Goal: Task Accomplishment & Management: Manage account settings

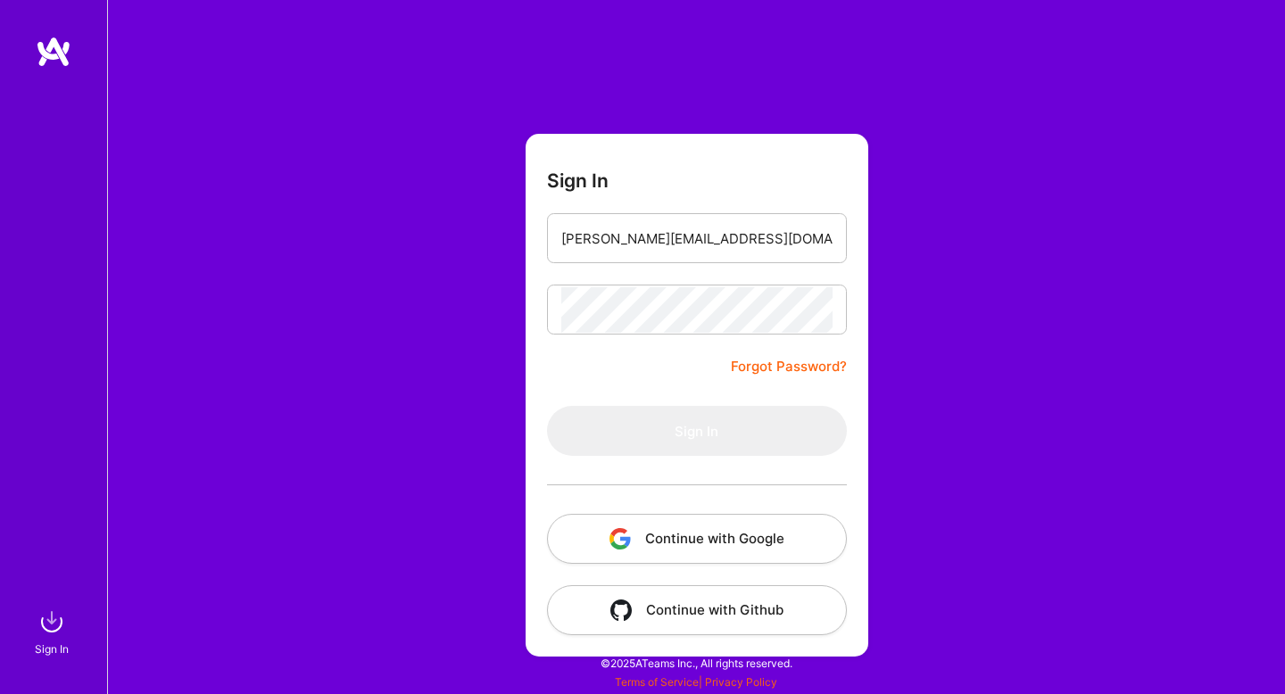
click at [663, 243] on input "koustubh.lapate@gmail.com" at bounding box center [696, 239] width 271 height 46
type input "koustubh.lap@gmail.com"
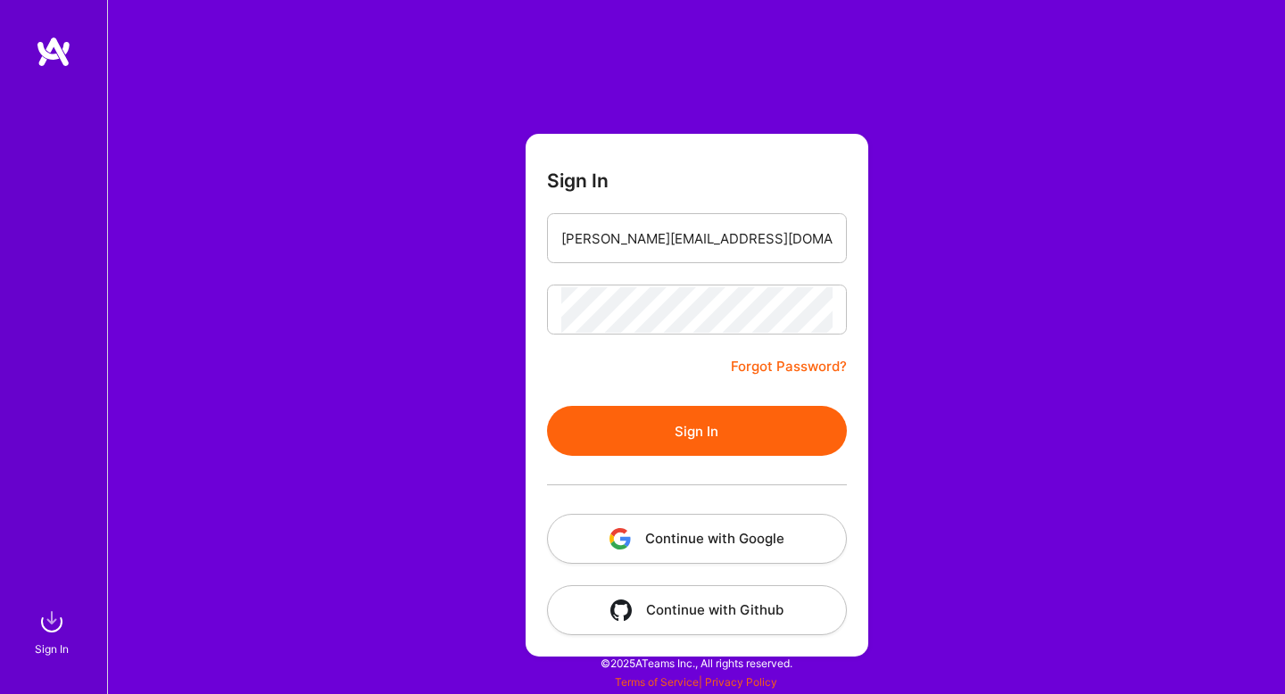
click at [652, 431] on button "Sign In" at bounding box center [697, 431] width 300 height 50
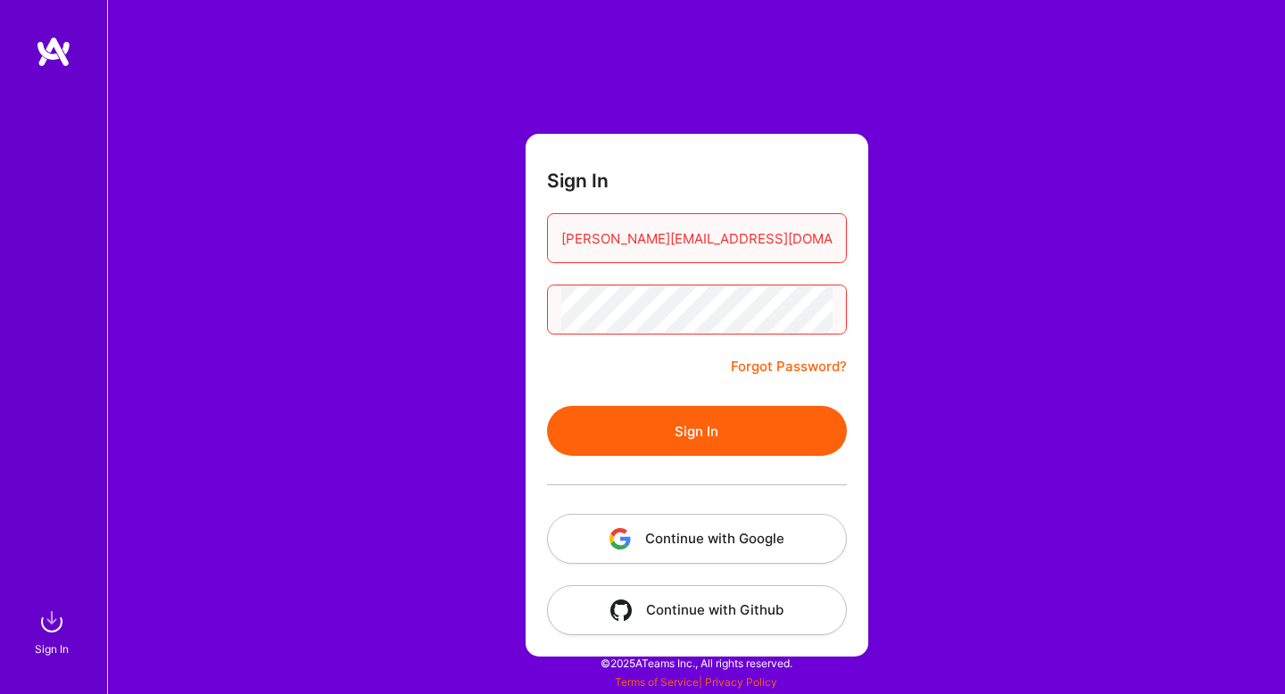
click at [696, 552] on button "Continue with Google" at bounding box center [697, 539] width 300 height 50
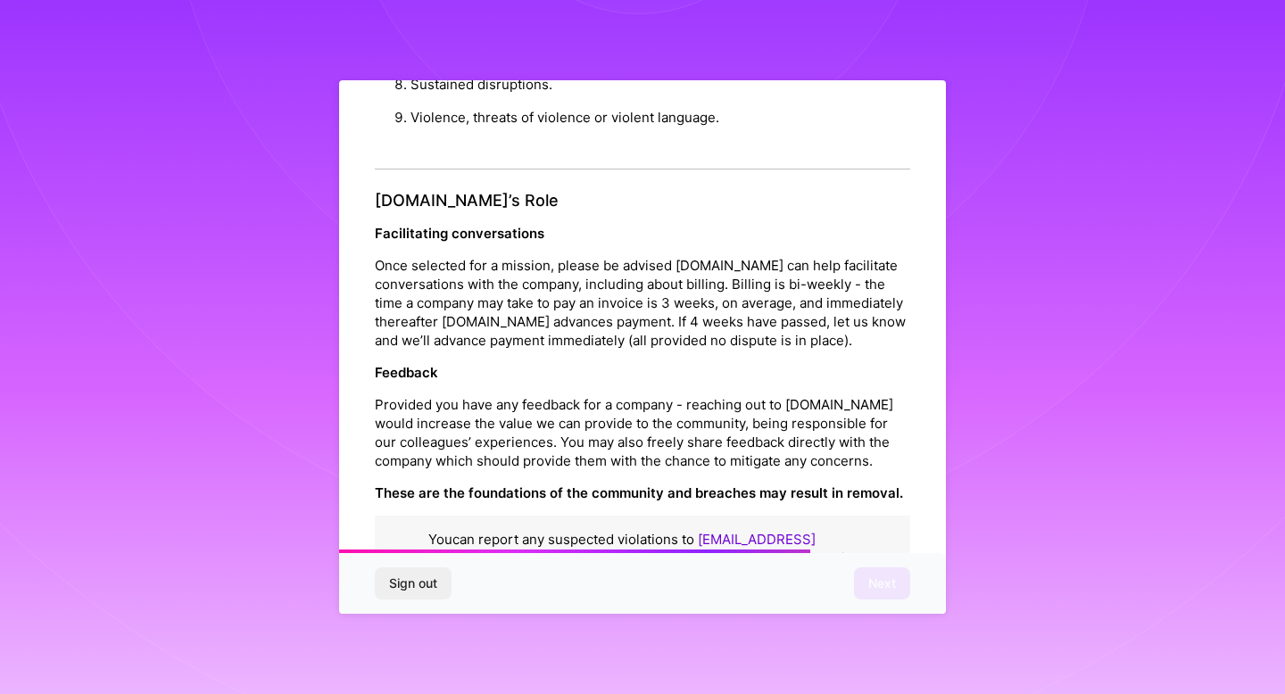
scroll to position [1921, 0]
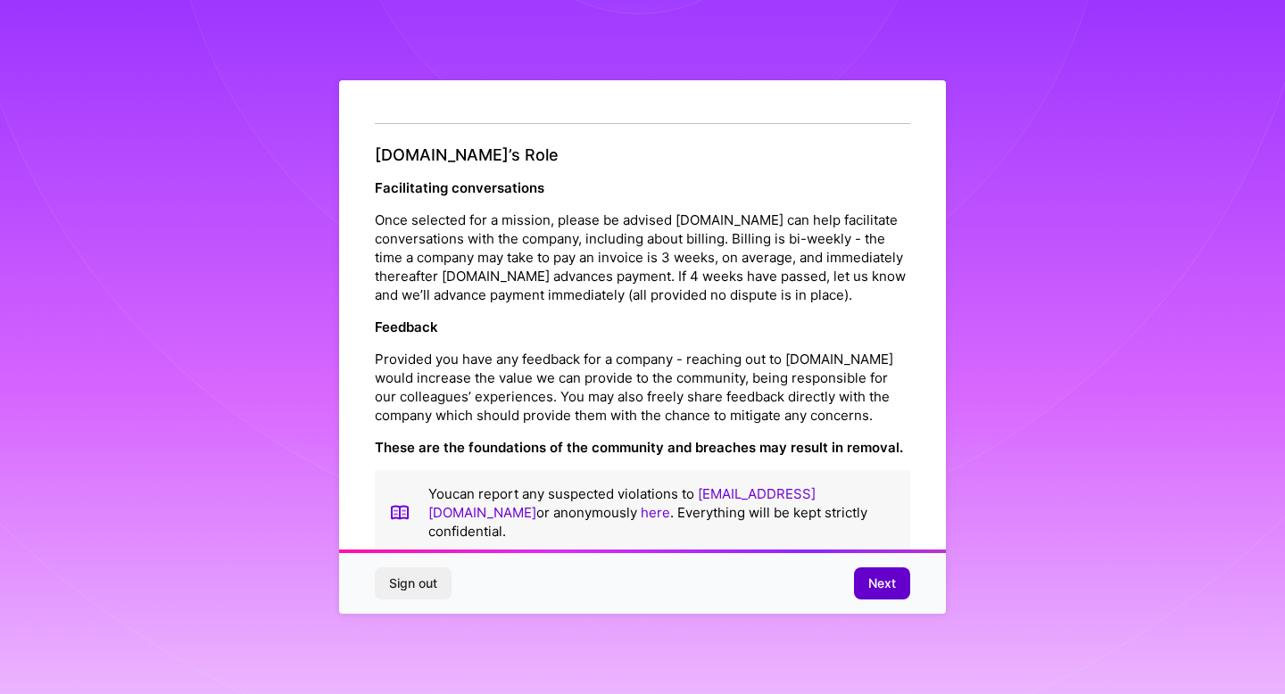
click at [884, 582] on span "Next" at bounding box center [882, 584] width 28 height 18
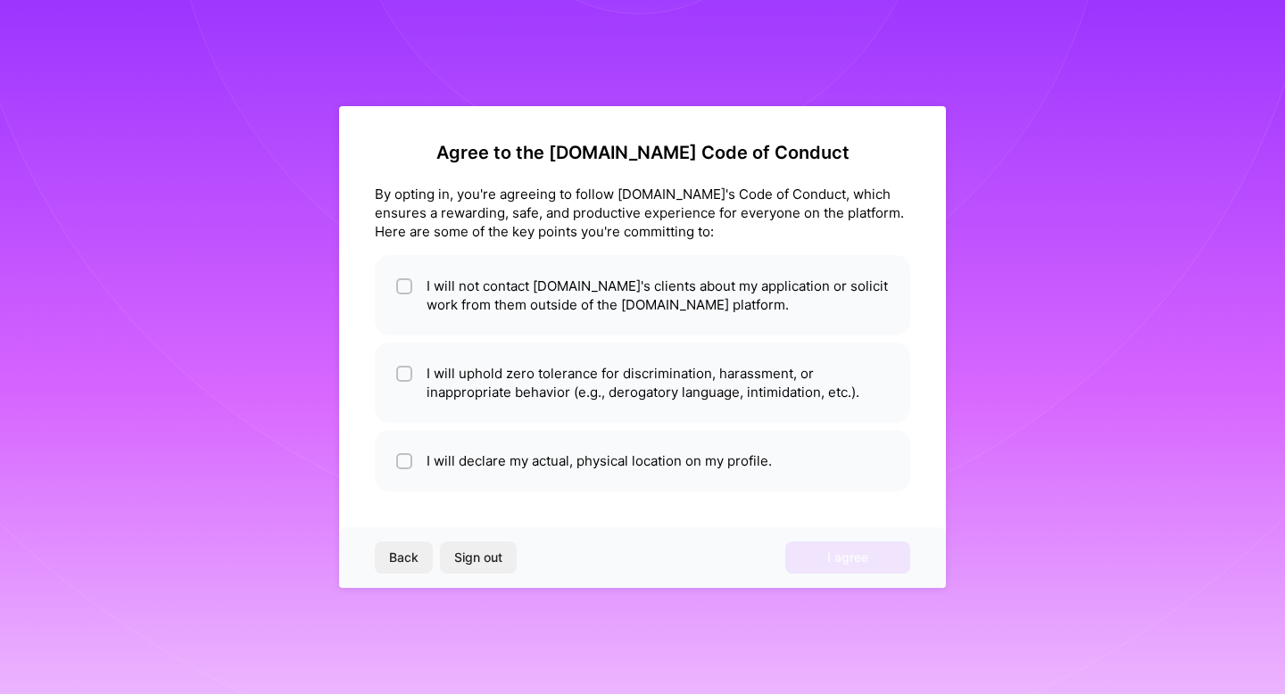
scroll to position [0, 0]
click at [398, 293] on div at bounding box center [404, 286] width 16 height 16
checkbox input "true"
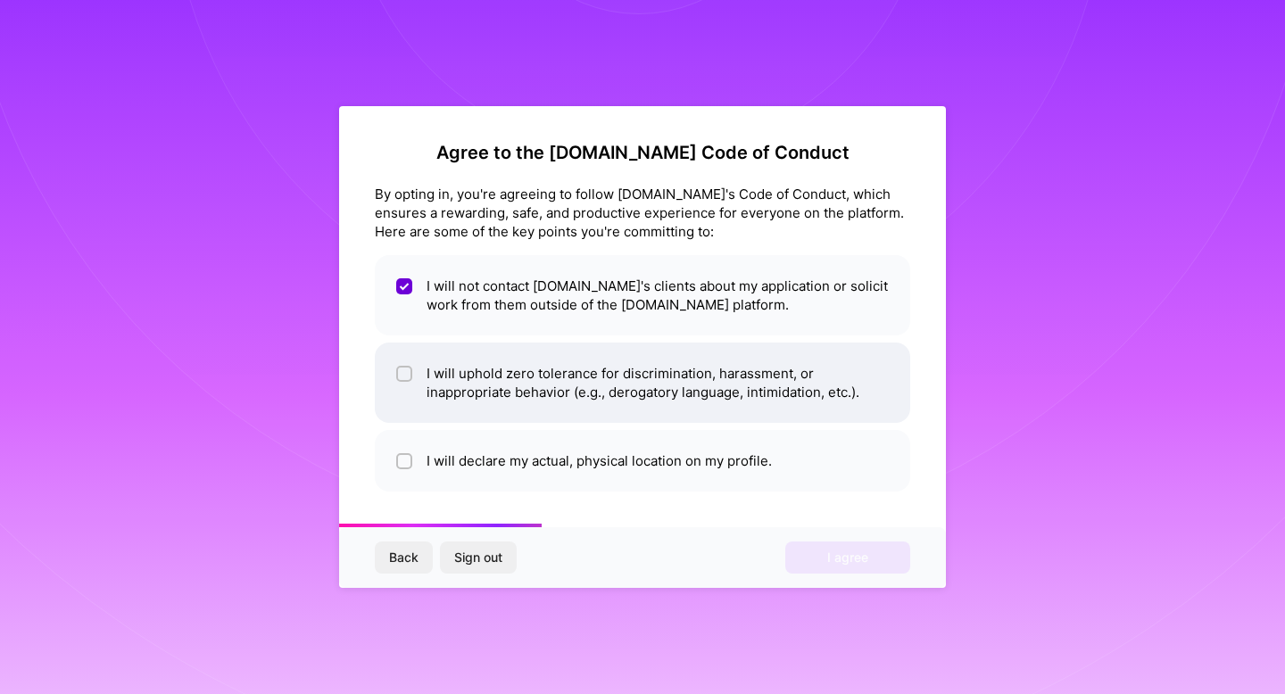
click at [405, 377] on input "checkbox" at bounding box center [406, 375] width 12 height 12
checkbox input "true"
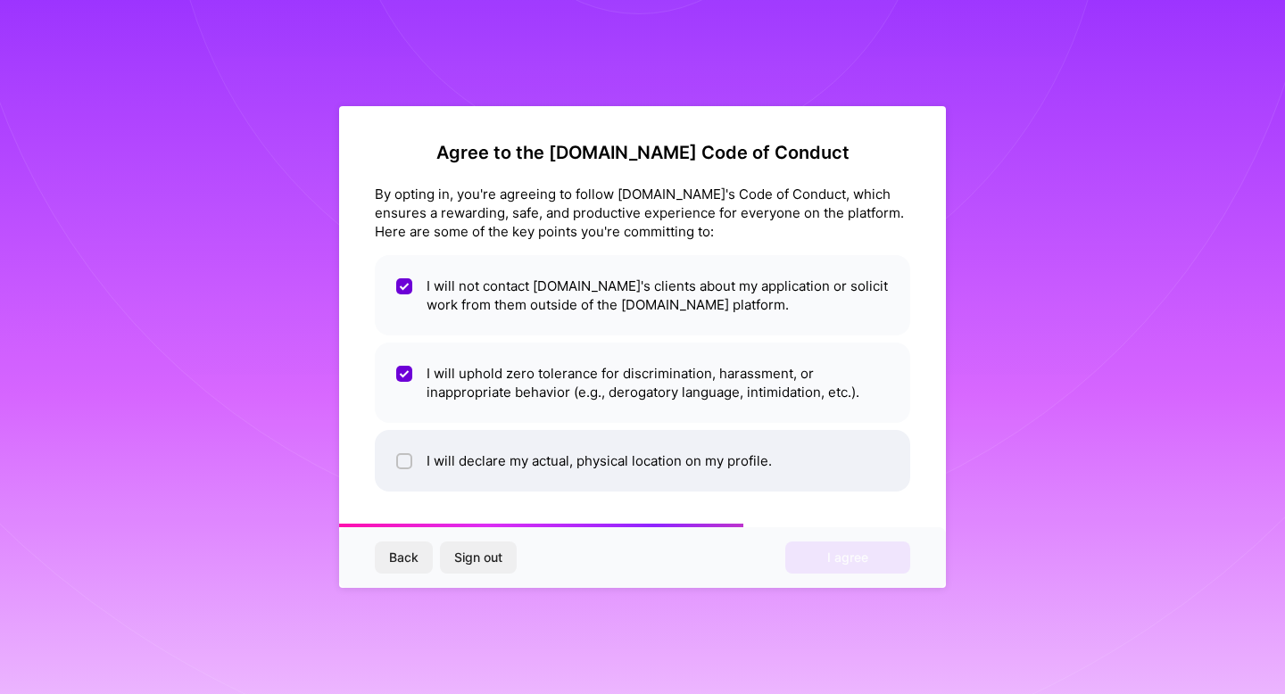
click at [406, 460] on input "checkbox" at bounding box center [406, 462] width 12 height 12
checkbox input "true"
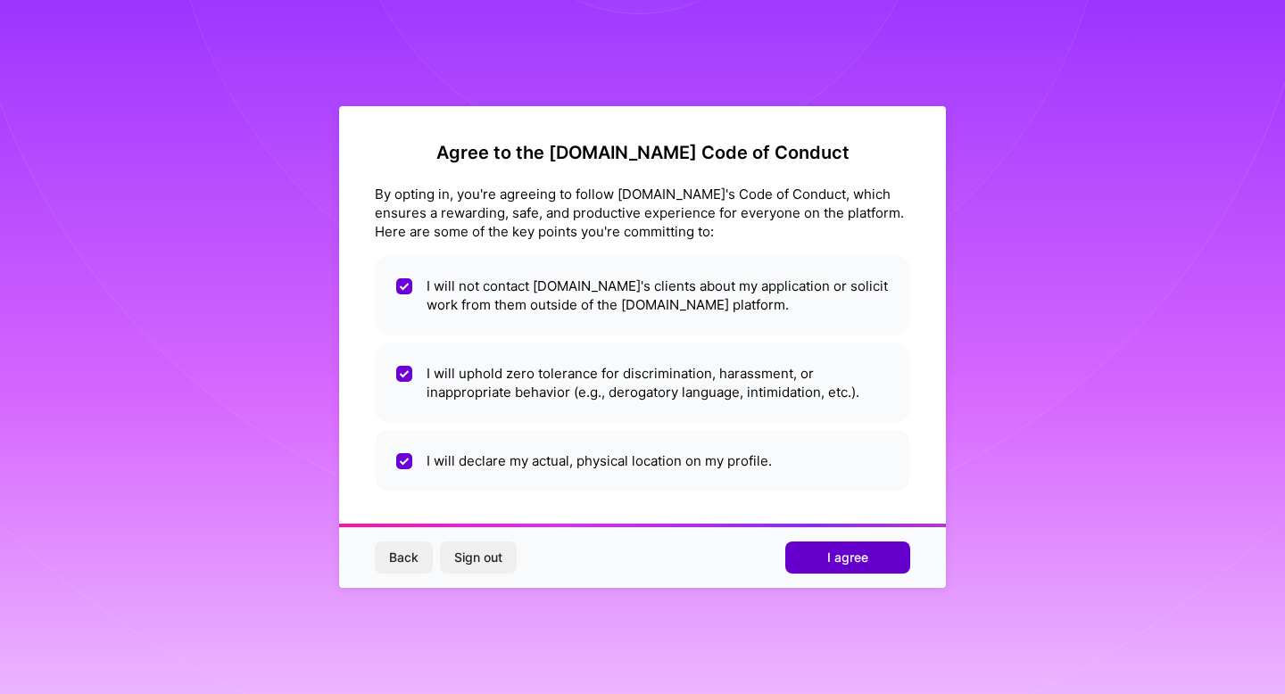
click at [828, 558] on span "I agree" at bounding box center [847, 558] width 41 height 18
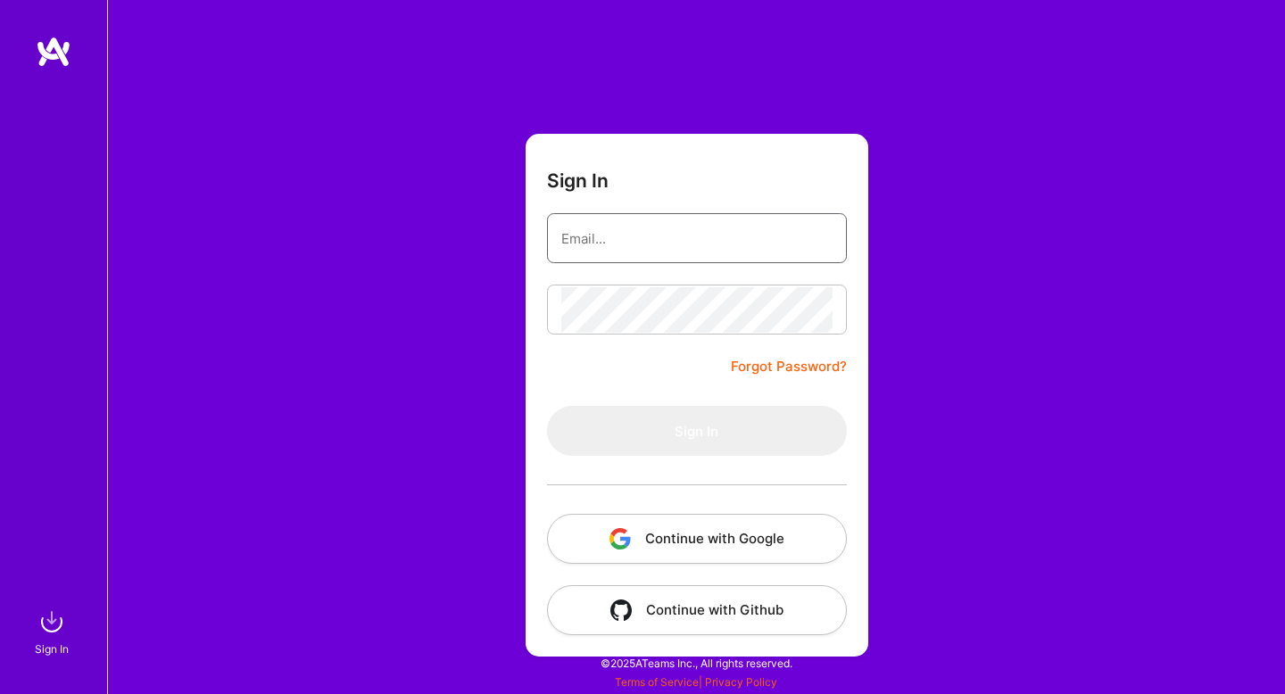
click at [719, 248] on input "email" at bounding box center [696, 239] width 271 height 46
click at [662, 242] on input "koustubh.lapate@gmail.com" at bounding box center [696, 239] width 271 height 46
type input "koustubh.lap@gmail.com"
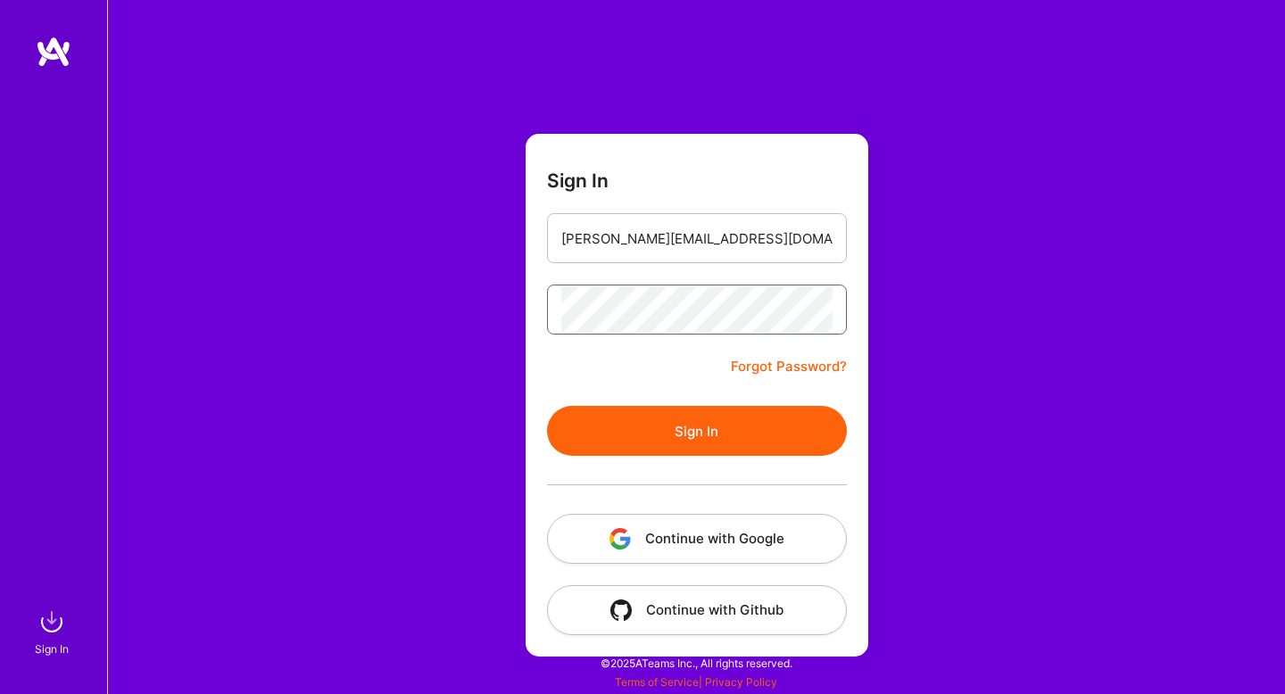
click at [547, 406] on button "Sign In" at bounding box center [697, 431] width 300 height 50
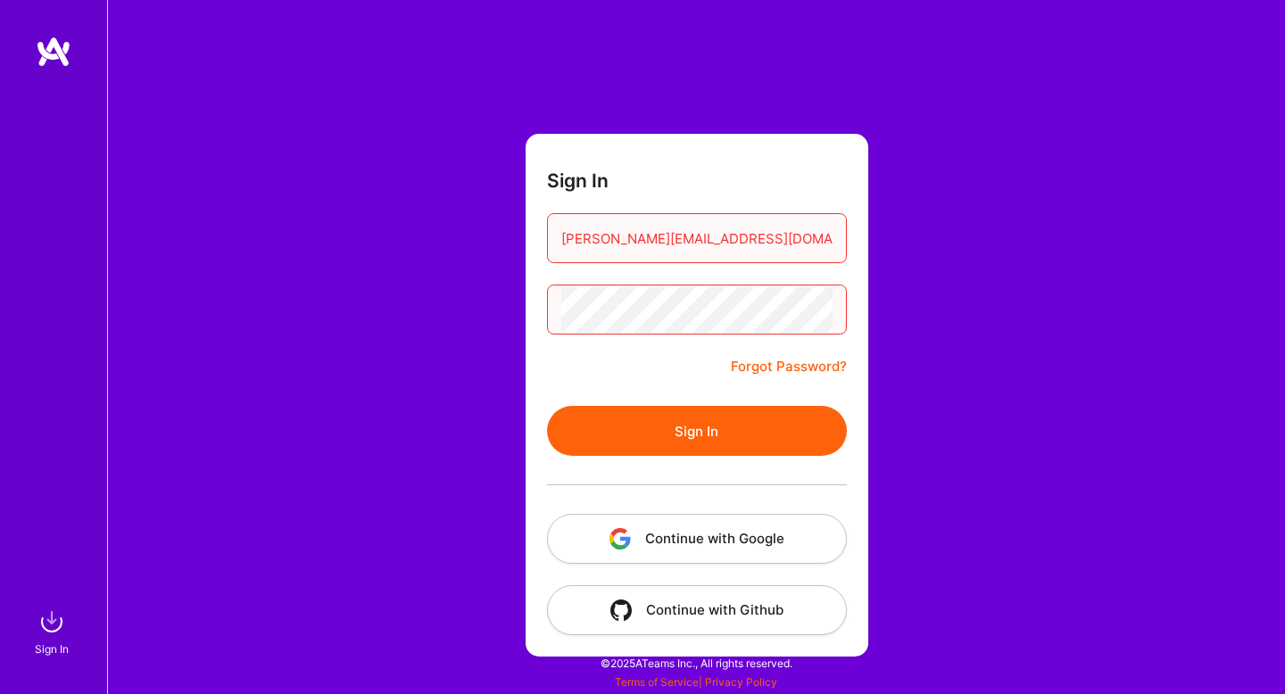
click at [716, 545] on button "Continue with Google" at bounding box center [697, 539] width 300 height 50
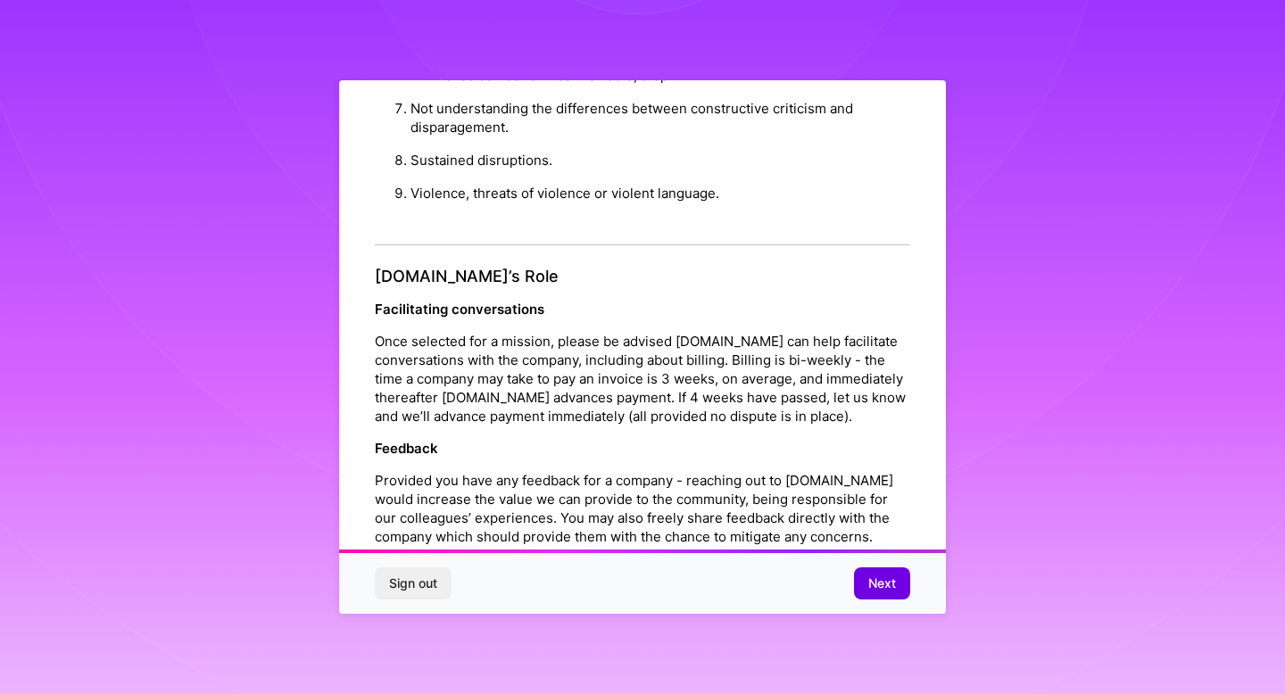
scroll to position [1921, 0]
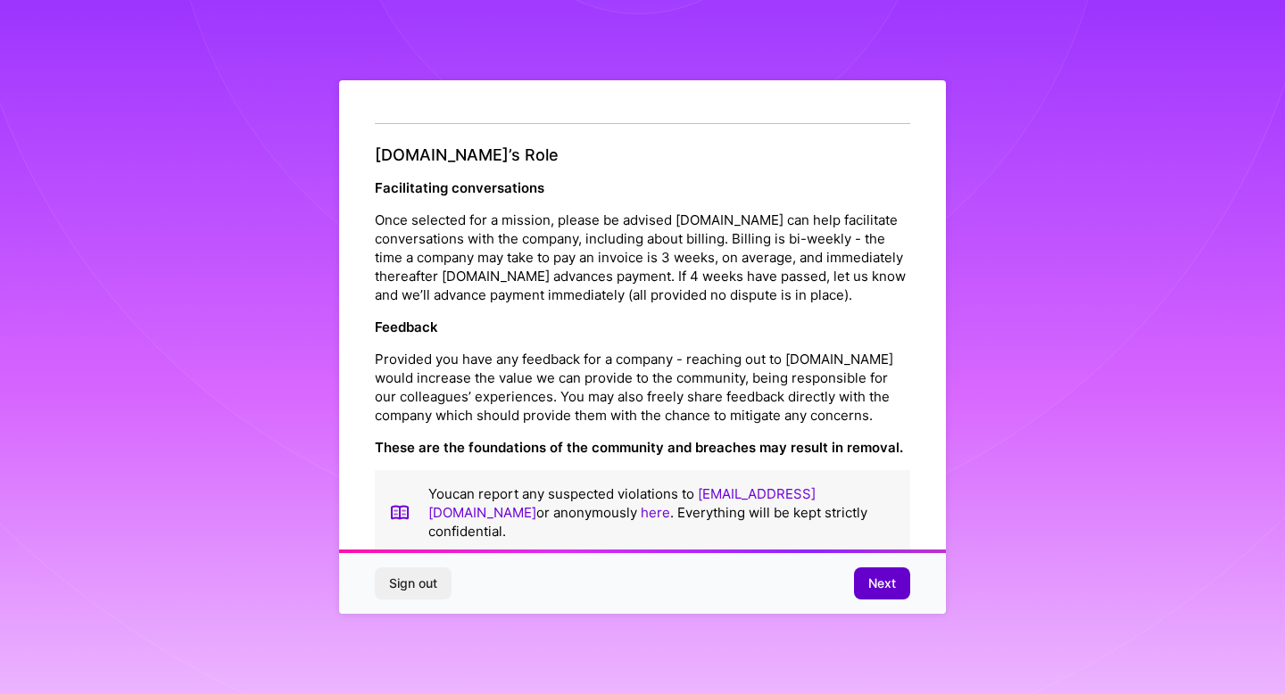
click at [892, 593] on button "Next" at bounding box center [882, 584] width 56 height 32
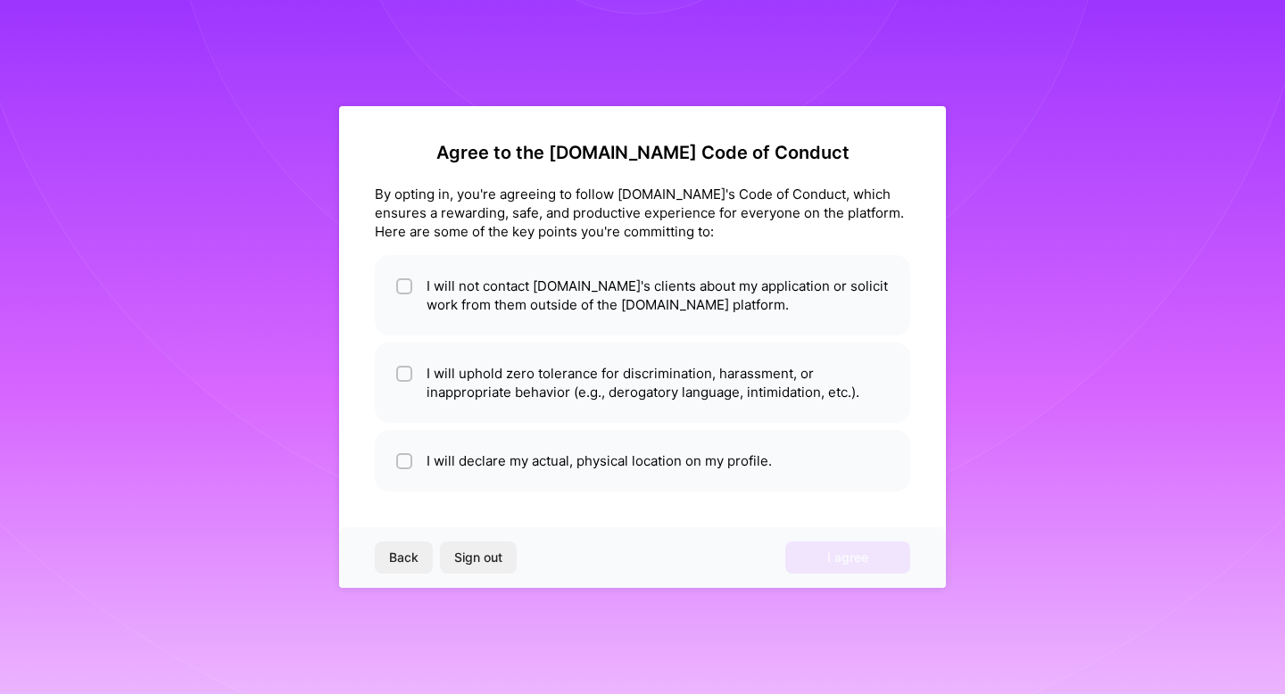
scroll to position [0, 0]
click at [419, 296] on li "I will not contact A.Team's clients about my application or solicit work from t…" at bounding box center [642, 295] width 535 height 80
checkbox input "true"
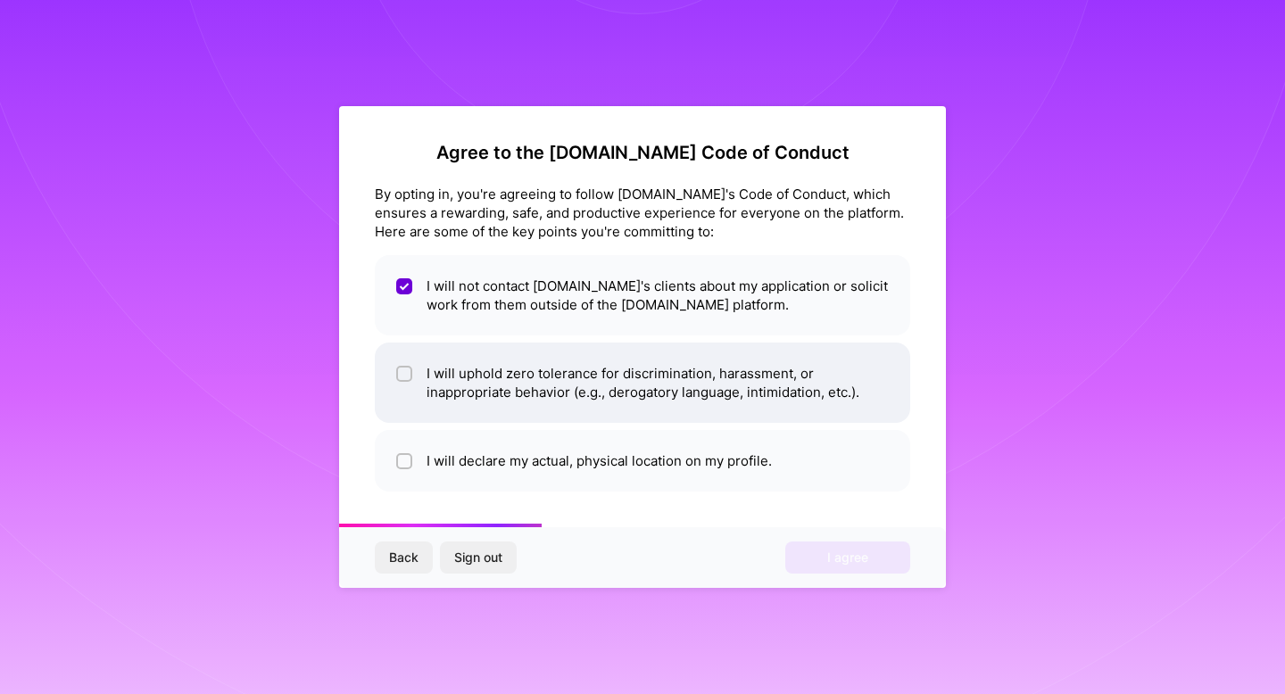
click at [417, 366] on li "I will uphold zero tolerance for discrimination, harassment, or inappropriate b…" at bounding box center [642, 383] width 535 height 80
checkbox input "true"
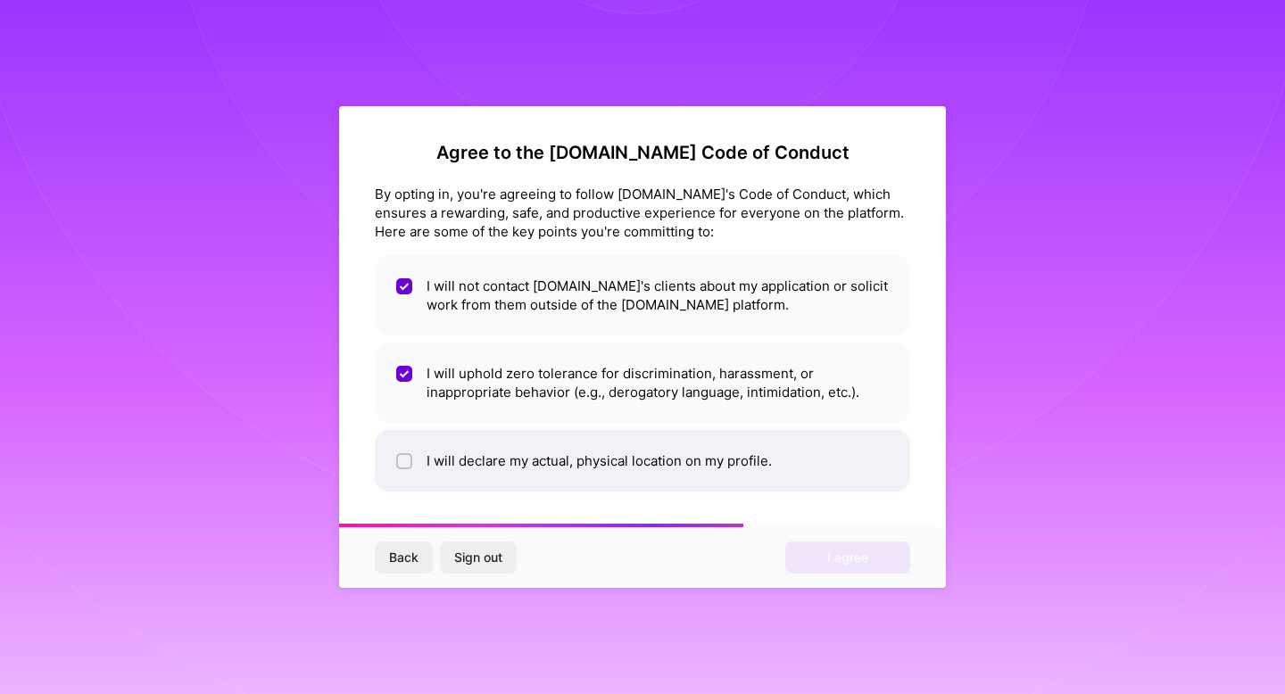
click at [454, 431] on li "I will declare my actual, physical location on my profile." at bounding box center [642, 461] width 535 height 62
checkbox input "true"
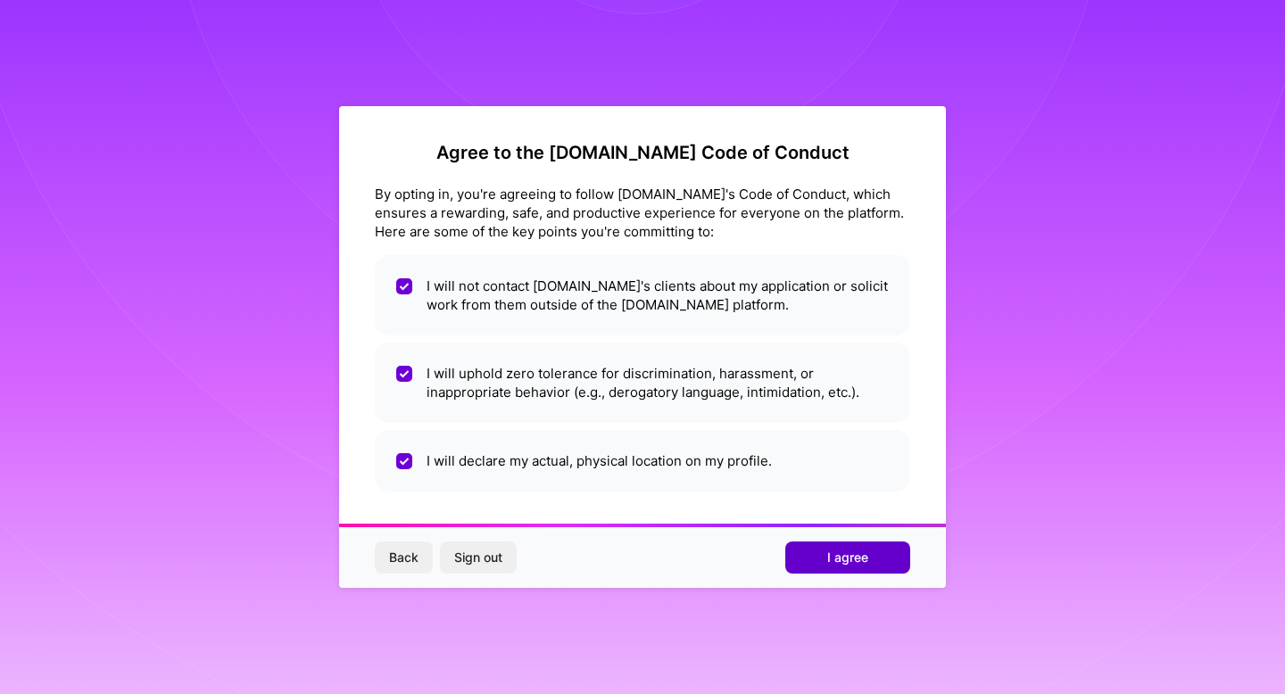
click at [842, 560] on span "I agree" at bounding box center [847, 558] width 41 height 18
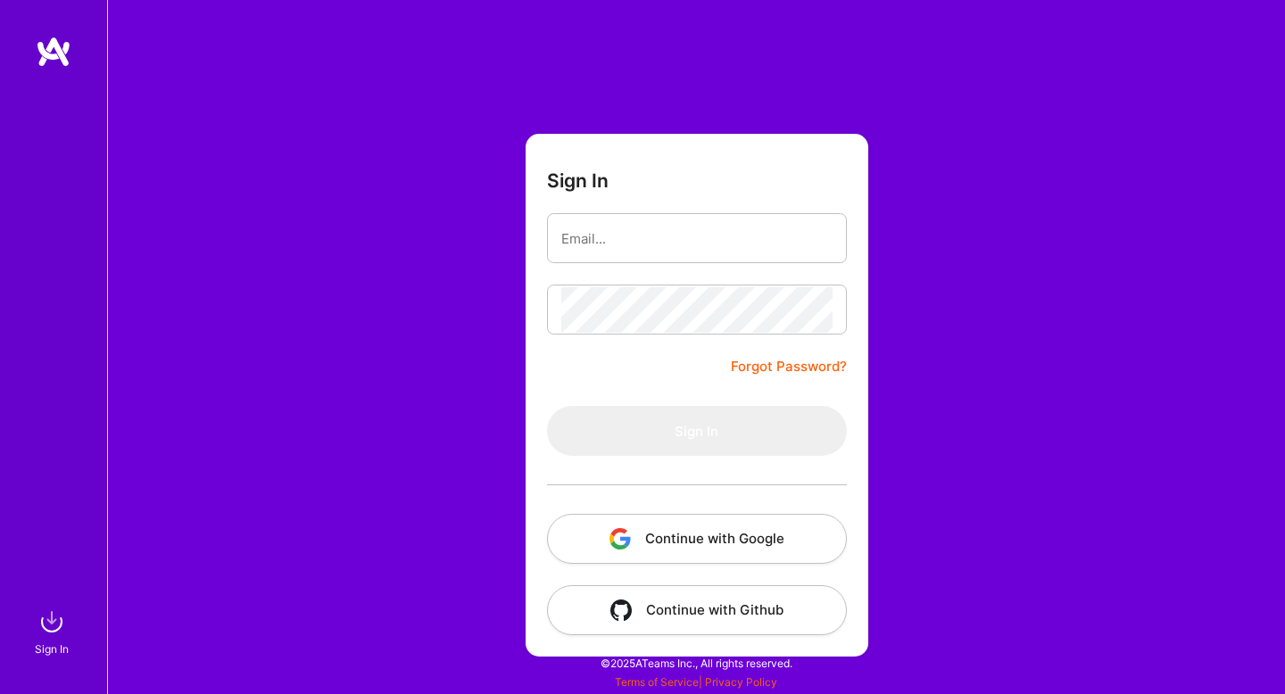
click at [54, 48] on img at bounding box center [54, 52] width 36 height 32
